Goal: Check status: Check status

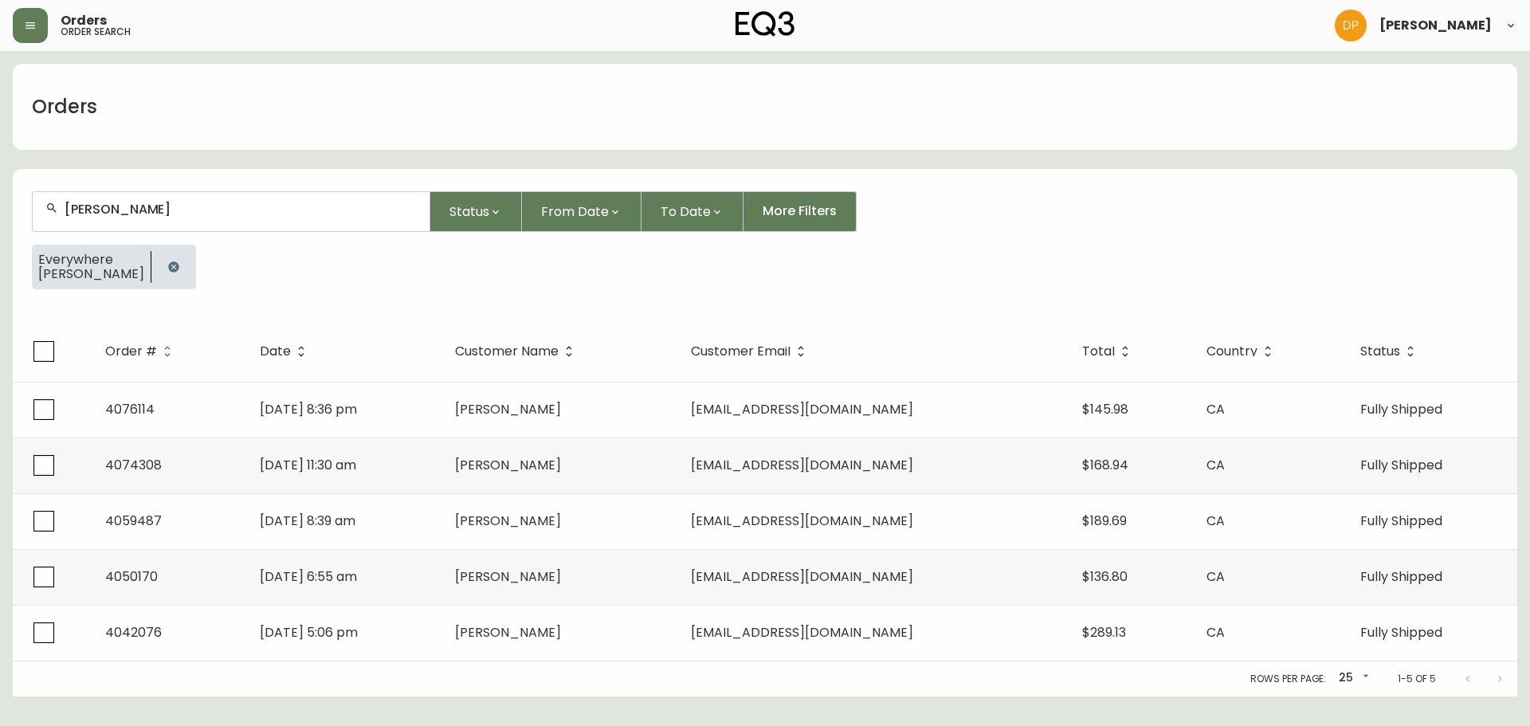
click at [167, 266] on icon "button" at bounding box center [173, 267] width 13 height 13
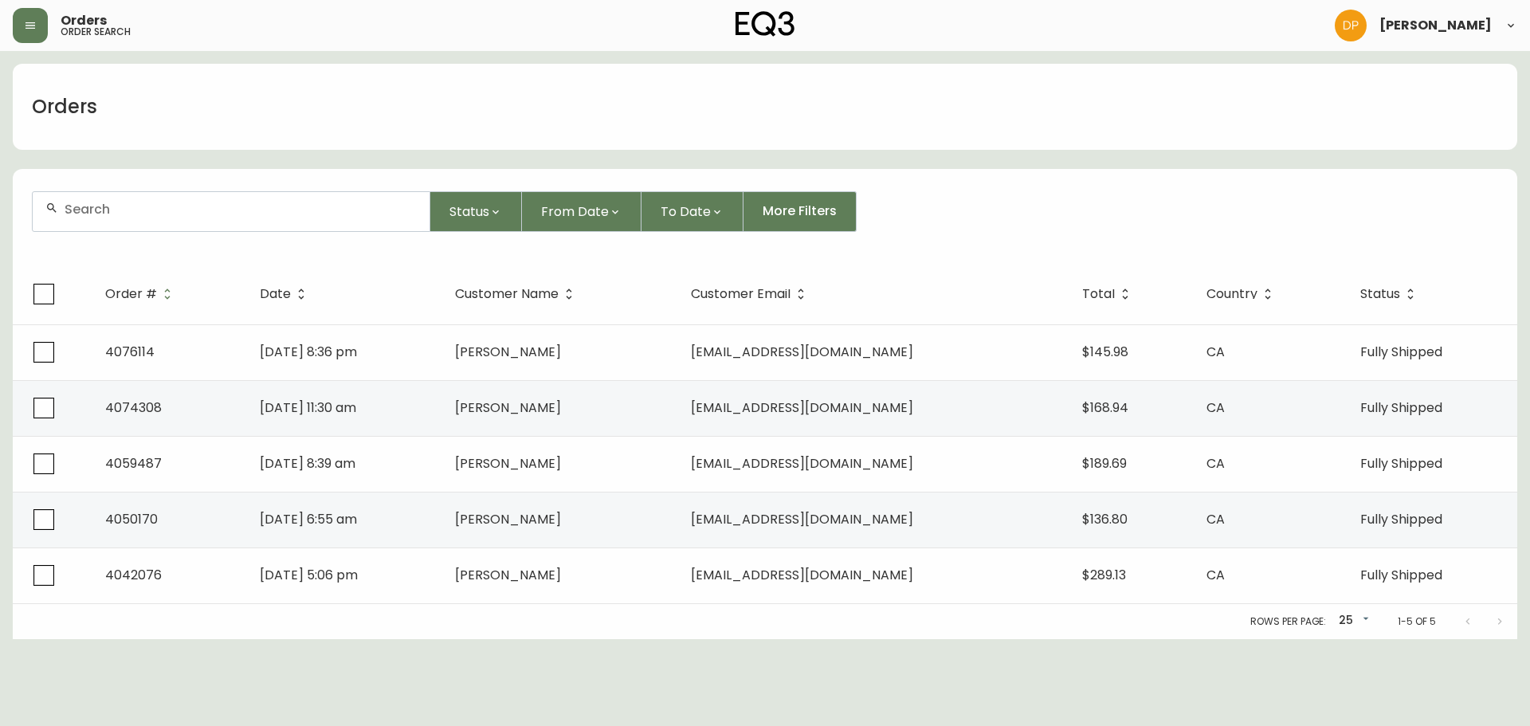
click at [130, 222] on div at bounding box center [231, 211] width 397 height 39
paste input "4133906"
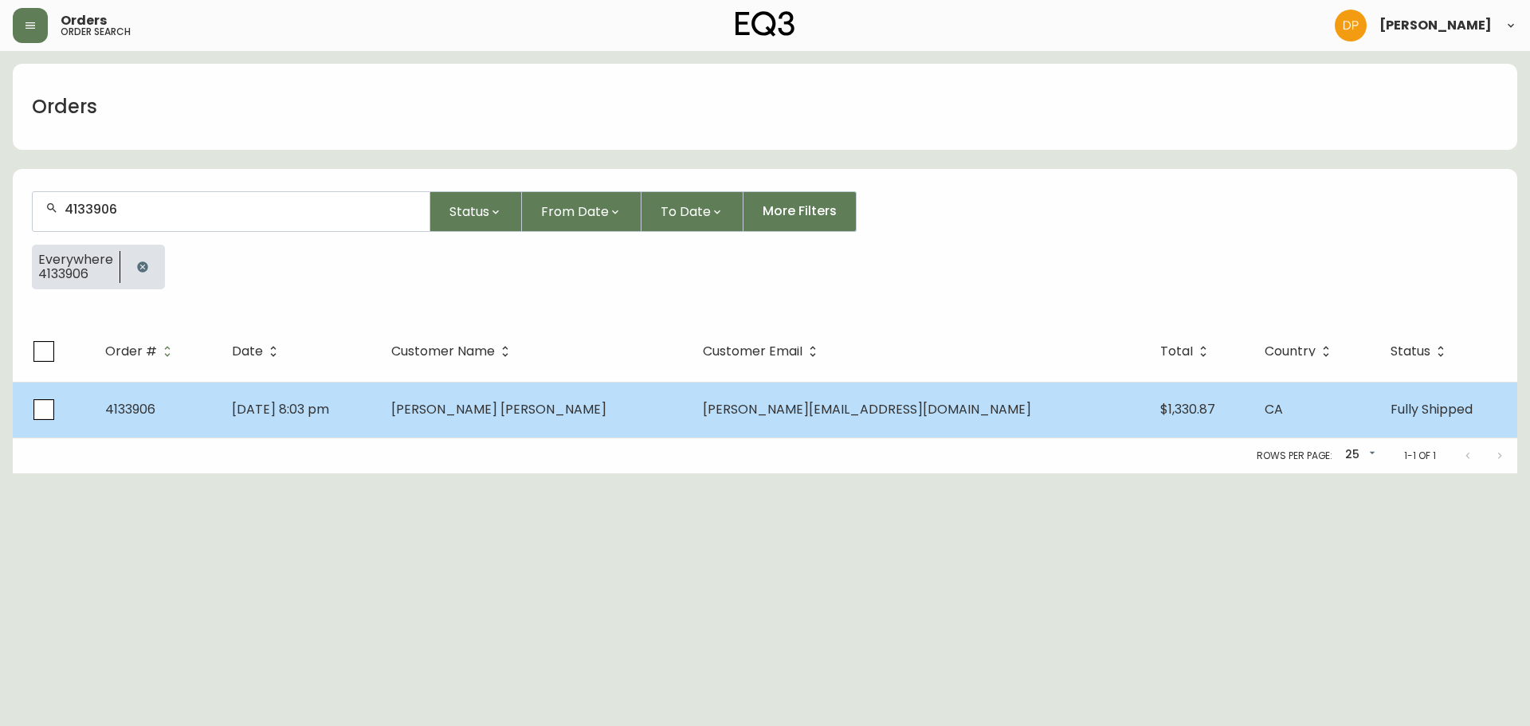
type input "4133906"
click at [378, 406] on td "[DATE] 8:03 pm" at bounding box center [298, 410] width 159 height 56
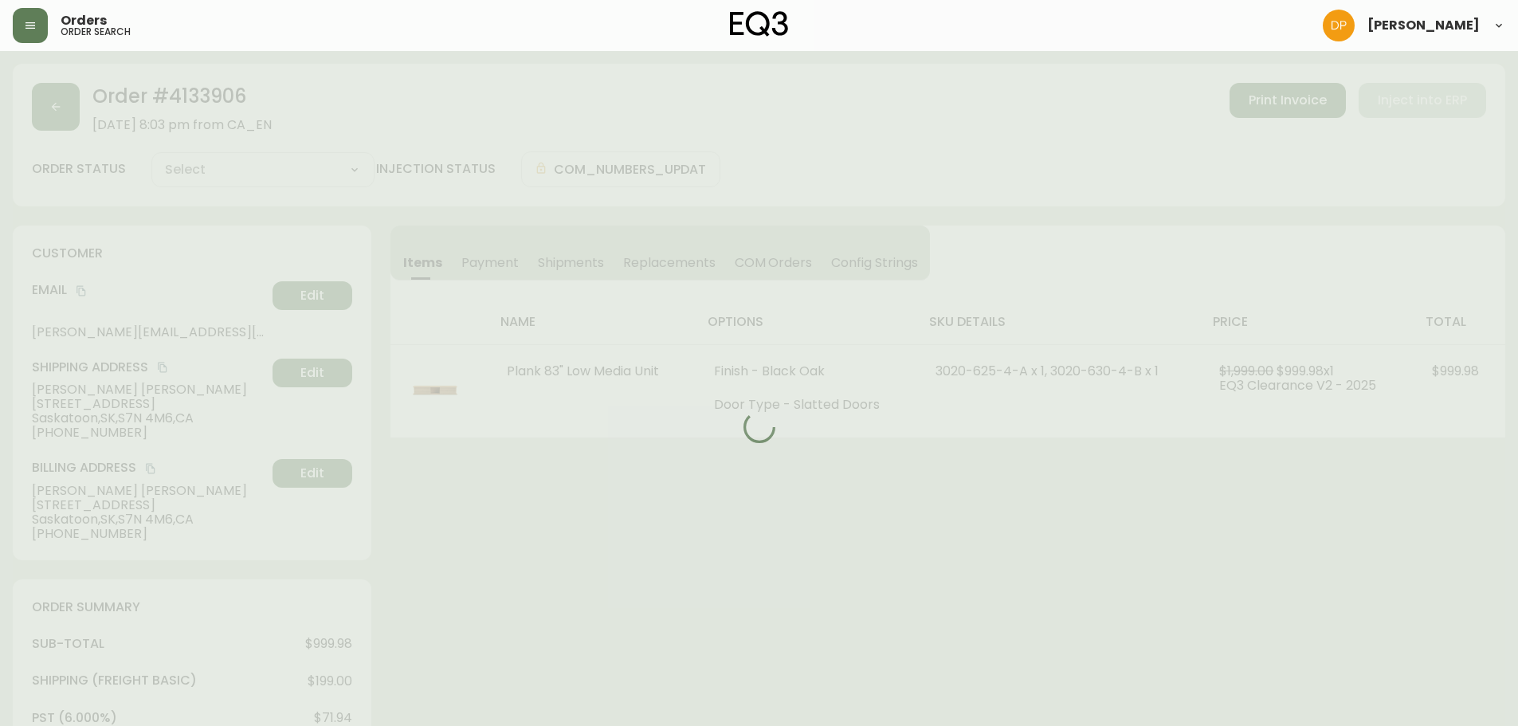
type input "Fully Shipped"
select select "FULLY_SHIPPED"
